Goal: Find specific page/section

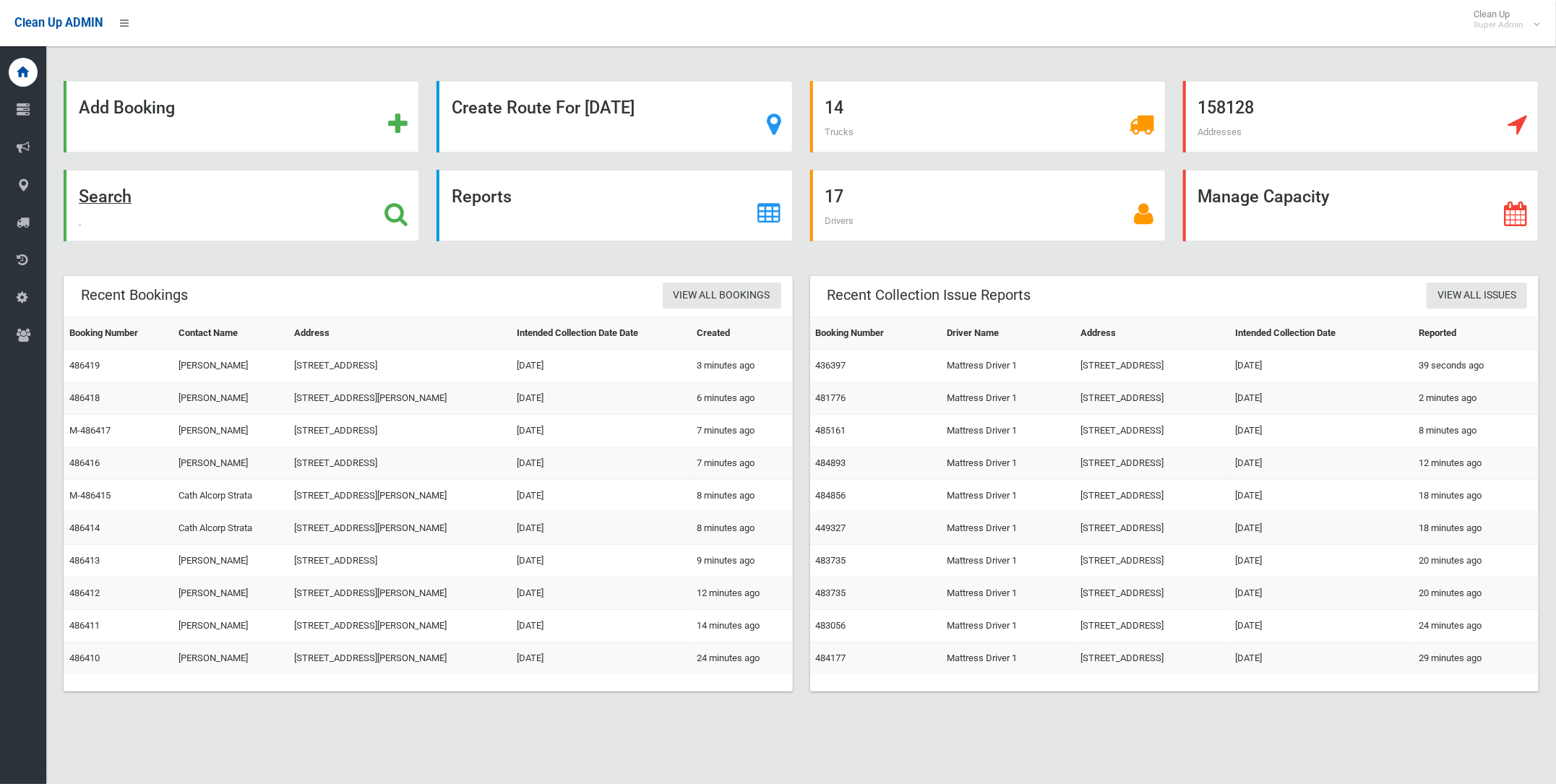
click at [91, 187] on strong "Search" at bounding box center [105, 197] width 53 height 21
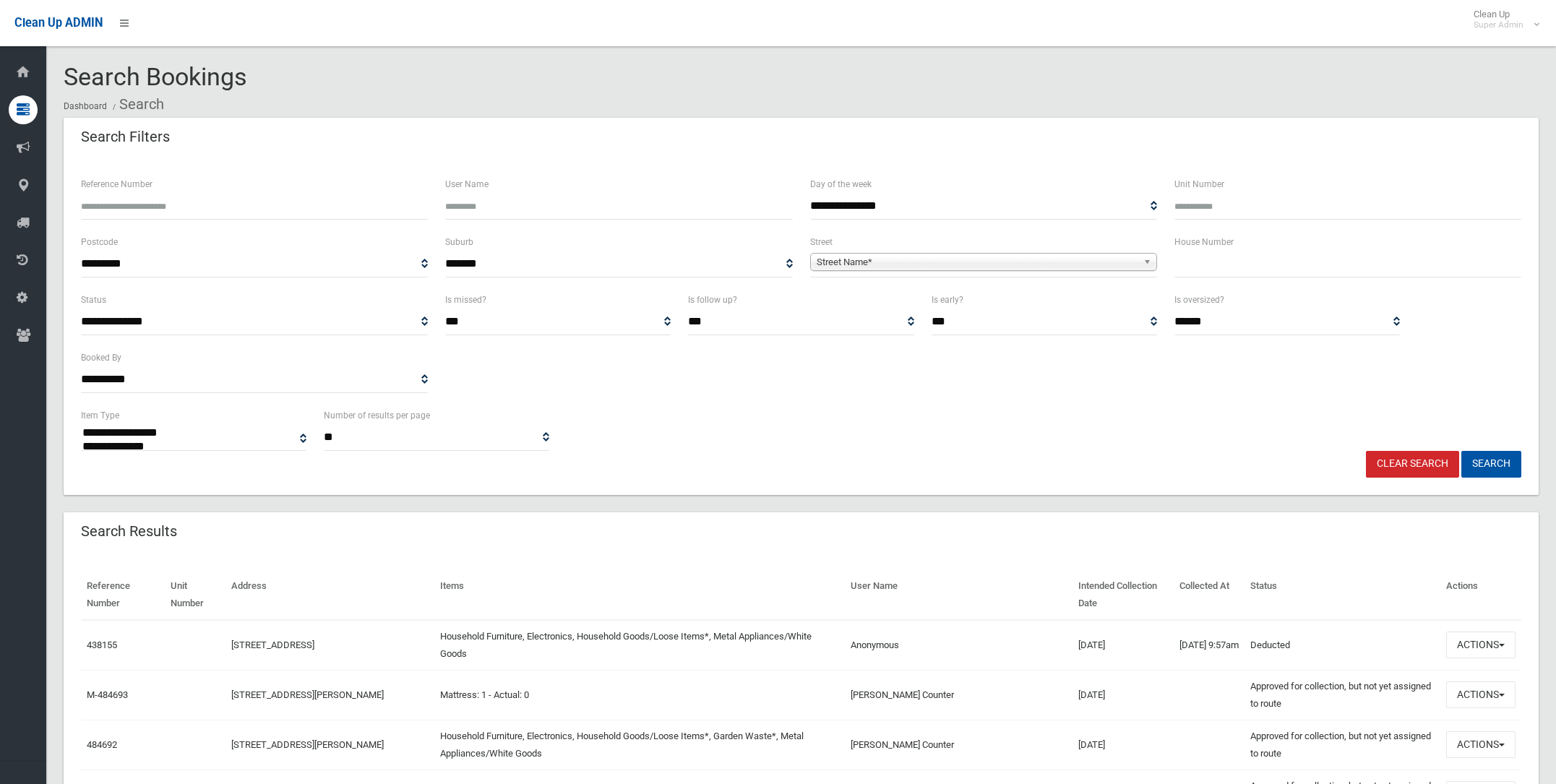
select select
click at [877, 261] on span "Street Name*" at bounding box center [977, 261] width 321 height 17
type input "*****"
click at [871, 294] on li "MacDo nald [STREET_ADDRESS])" at bounding box center [984, 303] width 340 height 18
click at [1507, 464] on button "Search" at bounding box center [1491, 464] width 60 height 27
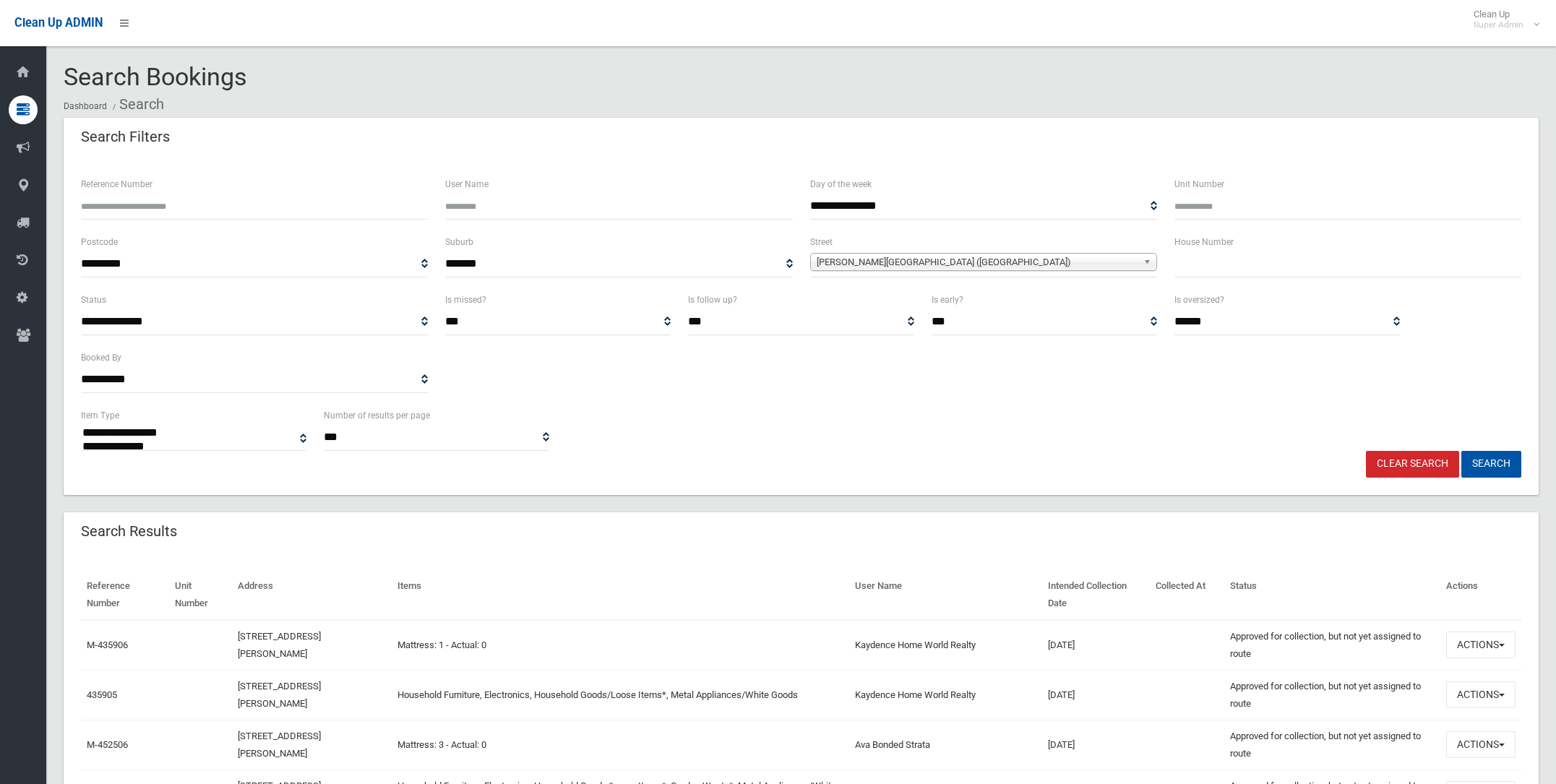
select select
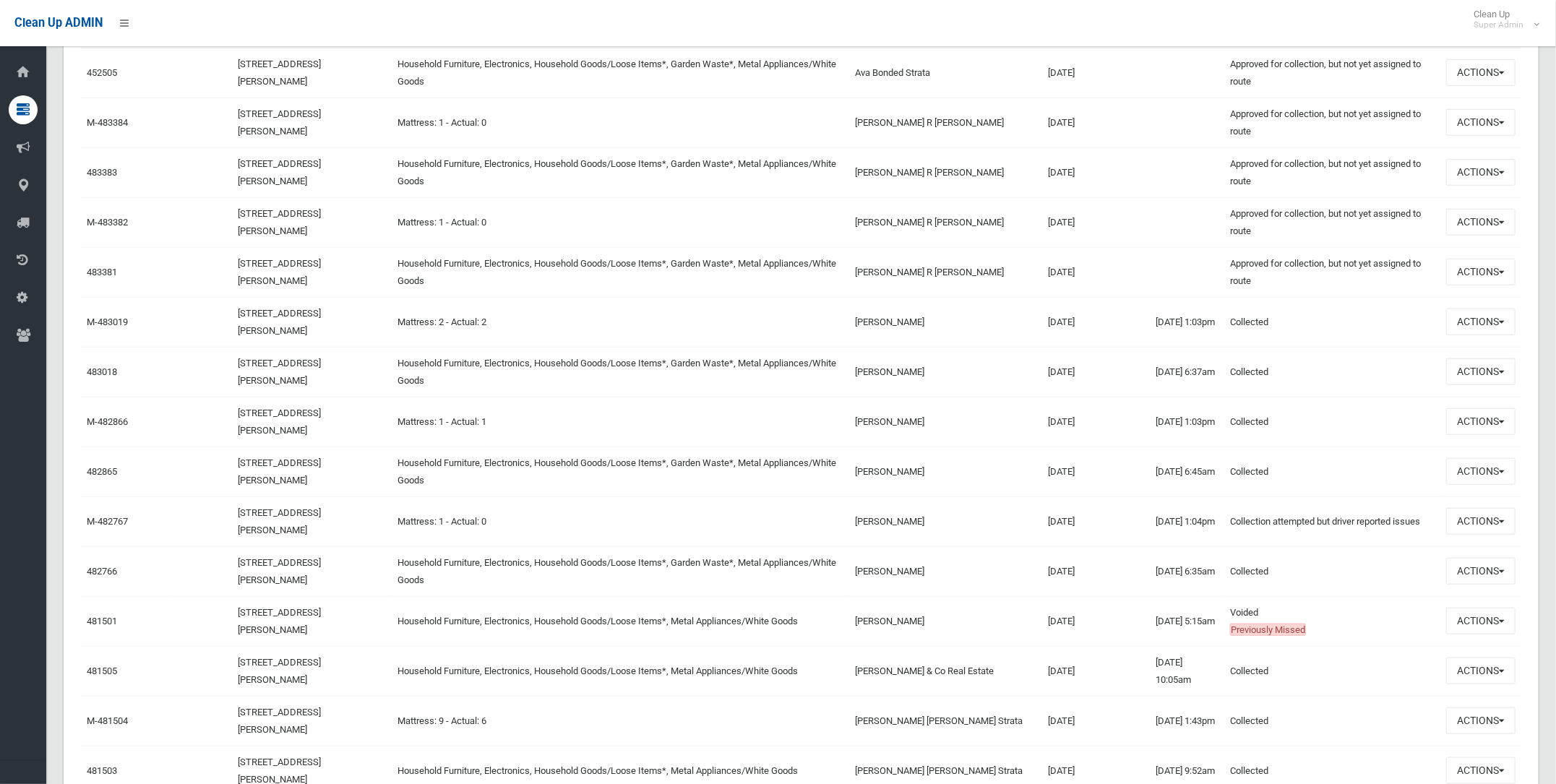
scroll to position [631, 0]
